Goal: Find specific page/section: Find specific page/section

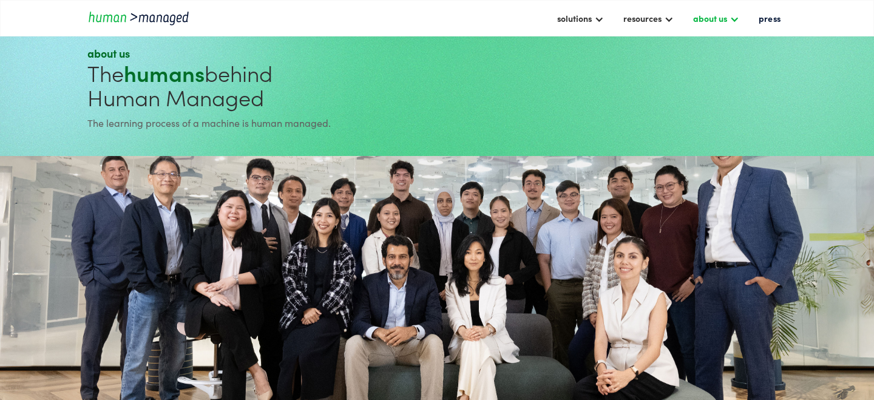
click at [726, 22] on div "about us" at bounding box center [710, 18] width 34 height 15
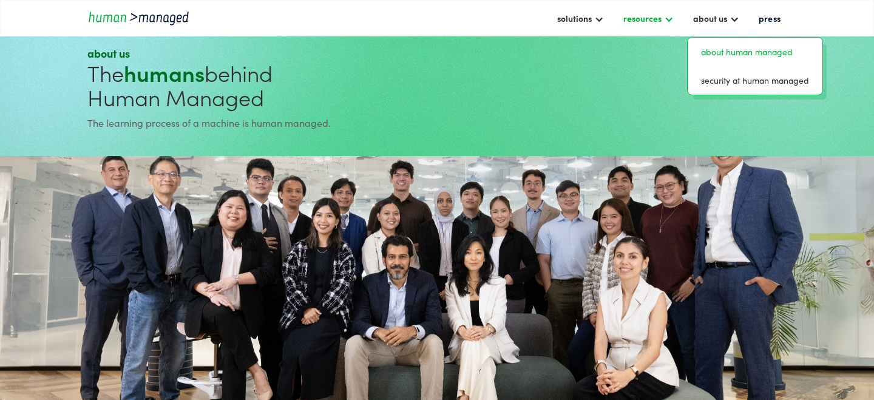
click at [675, 18] on div "resources" at bounding box center [649, 18] width 63 height 21
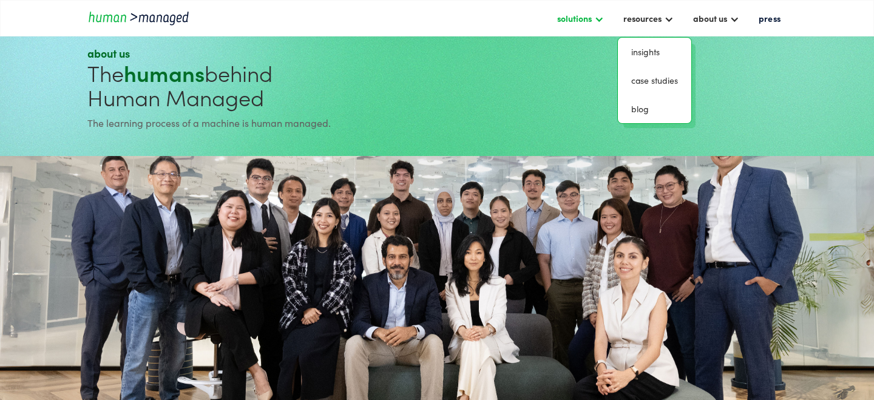
click at [601, 24] on div "solutions" at bounding box center [580, 18] width 59 height 21
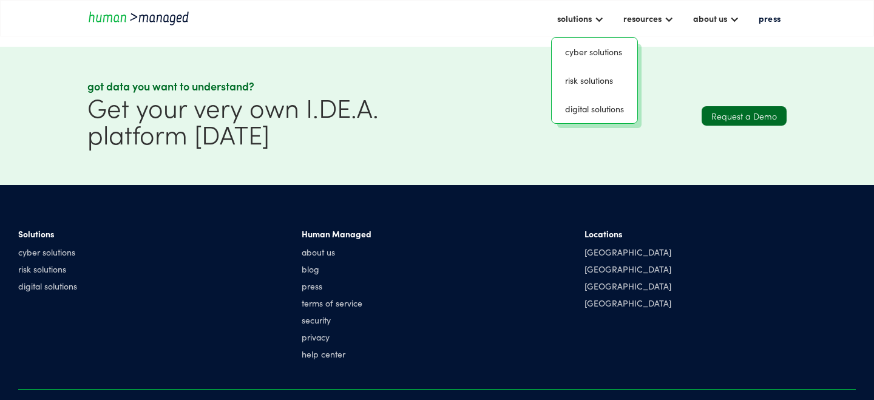
scroll to position [1488, 0]
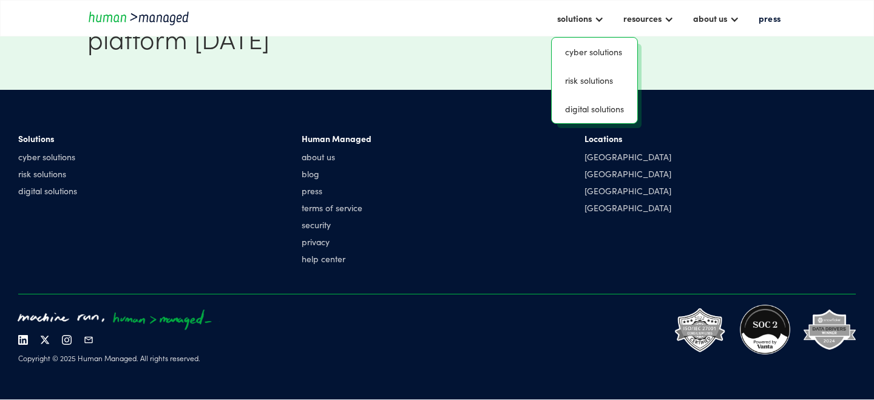
click at [570, 294] on div at bounding box center [437, 294] width 838 height 1
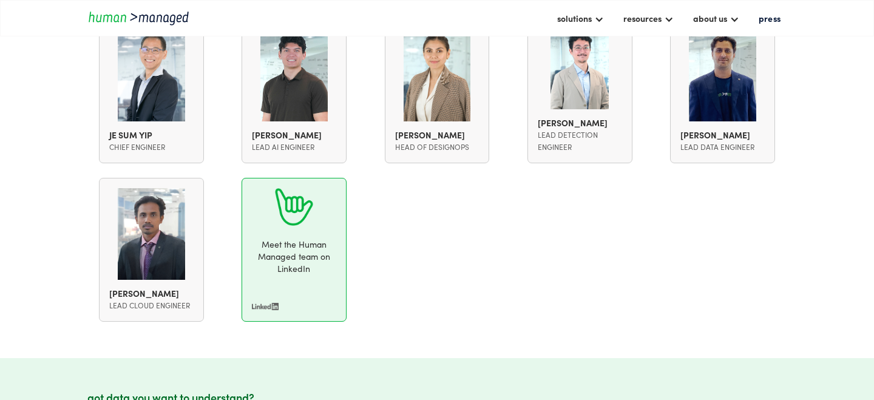
scroll to position [1083, 0]
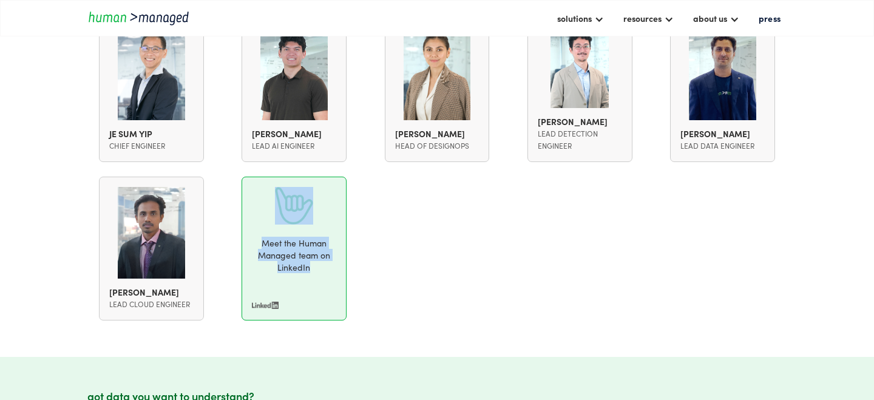
drag, startPoint x: 299, startPoint y: 240, endPoint x: 283, endPoint y: 236, distance: 16.9
click at [283, 237] on div "Meet the Human Managed team on LinkedIn" at bounding box center [294, 255] width 84 height 36
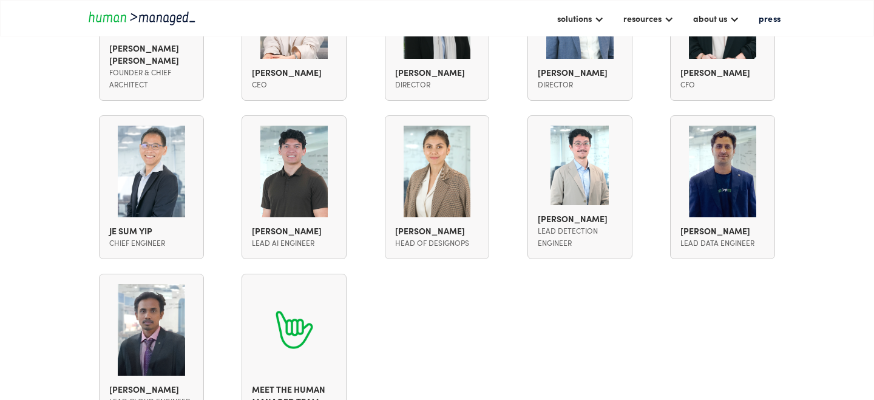
scroll to position [992, 0]
